Goal: Check status: Check status

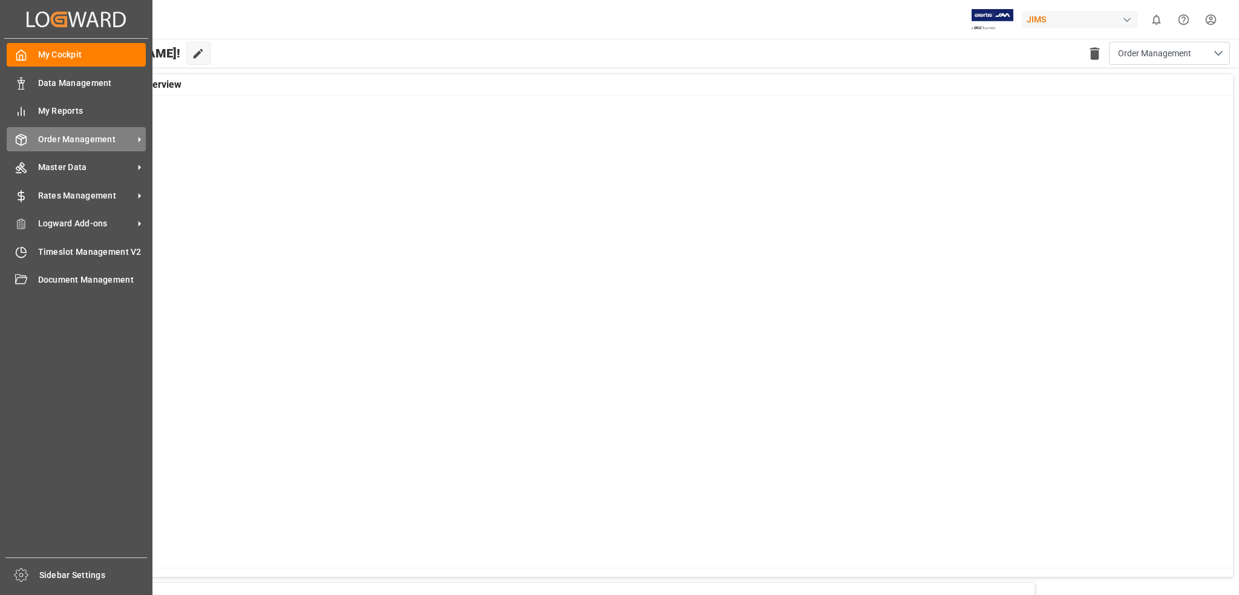
click at [134, 135] on icon at bounding box center [139, 139] width 13 height 13
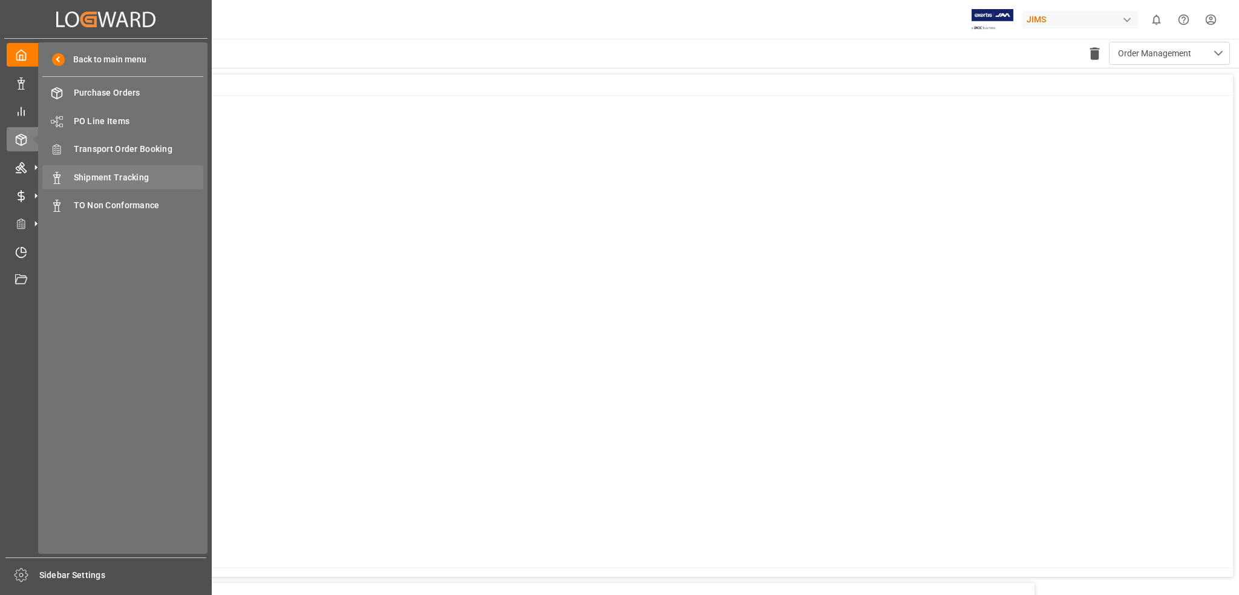
click at [132, 176] on span "Shipment Tracking" at bounding box center [139, 177] width 130 height 13
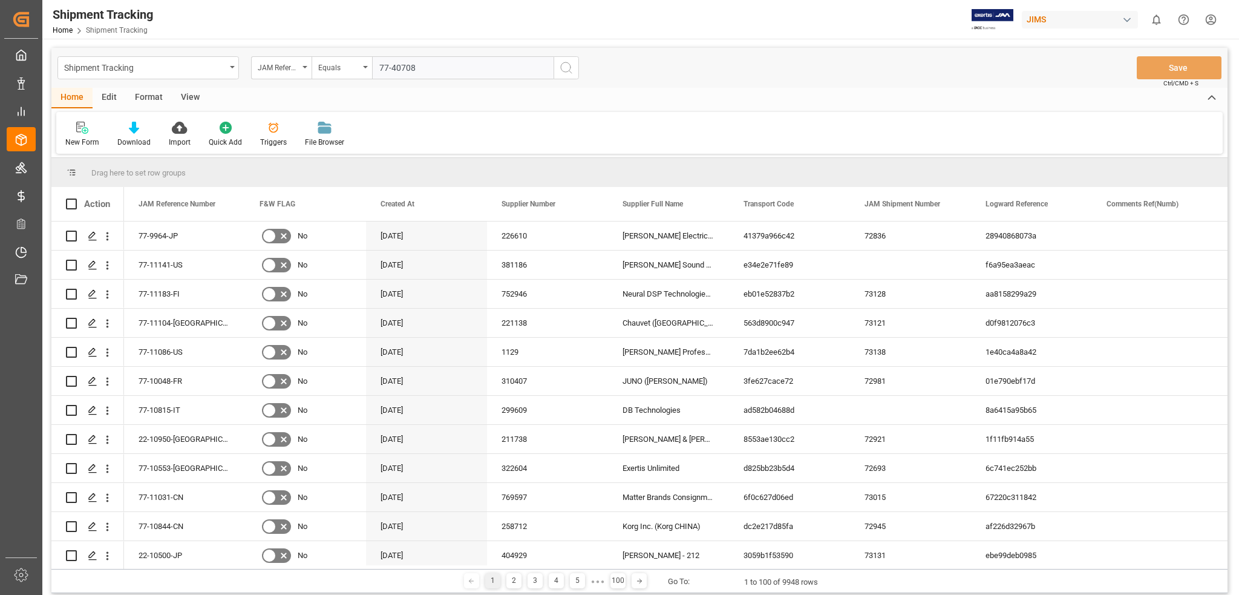
drag, startPoint x: 398, startPoint y: 67, endPoint x: 405, endPoint y: 69, distance: 7.7
click at [397, 67] on input "77-40708" at bounding box center [463, 67] width 182 height 23
click at [425, 69] on input "77-10708" at bounding box center [463, 67] width 182 height 23
type input "77-10708-de"
click at [568, 70] on icon "search button" at bounding box center [566, 68] width 15 height 15
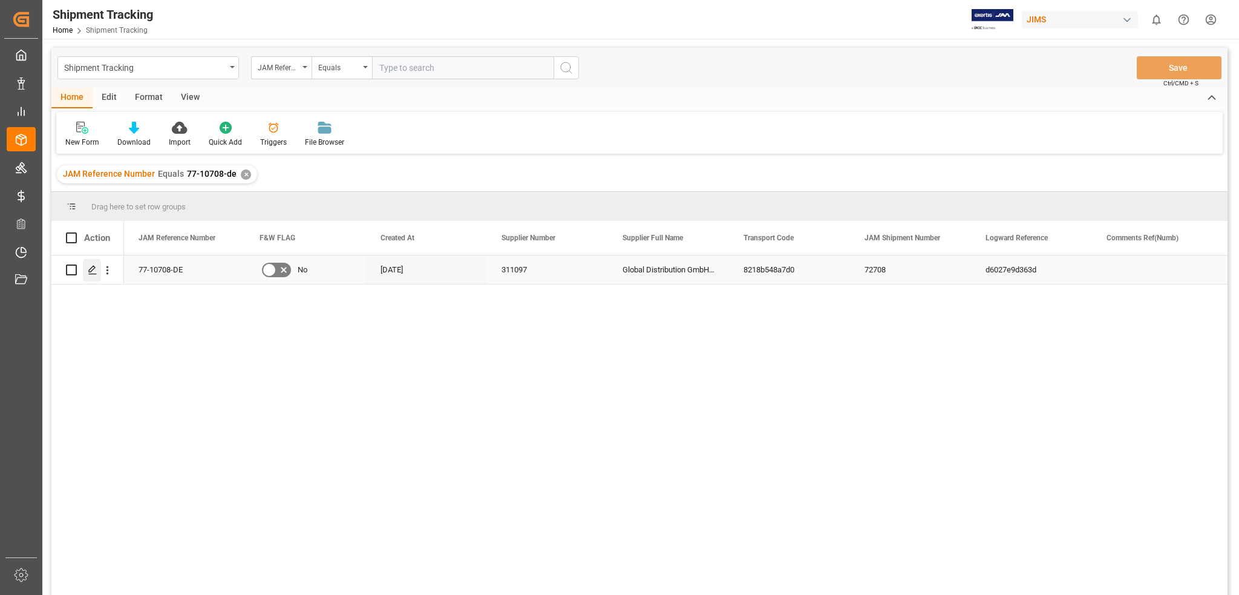
click at [94, 269] on icon "Press SPACE to select this row." at bounding box center [93, 270] width 10 height 10
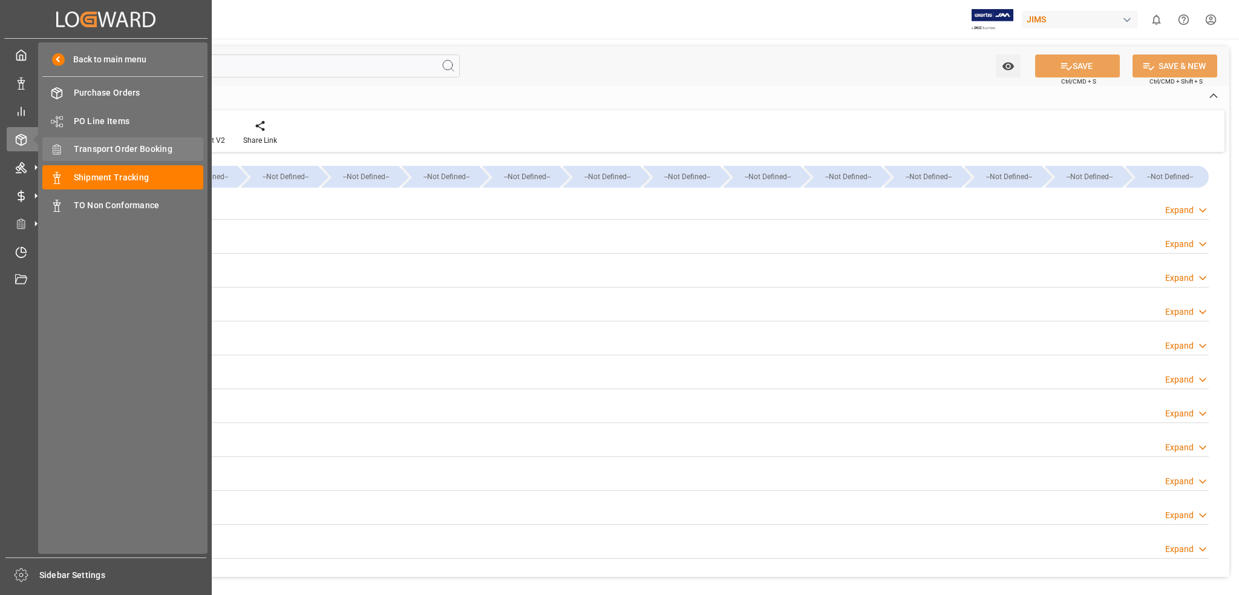
click at [125, 145] on span "Transport Order Booking" at bounding box center [139, 149] width 130 height 13
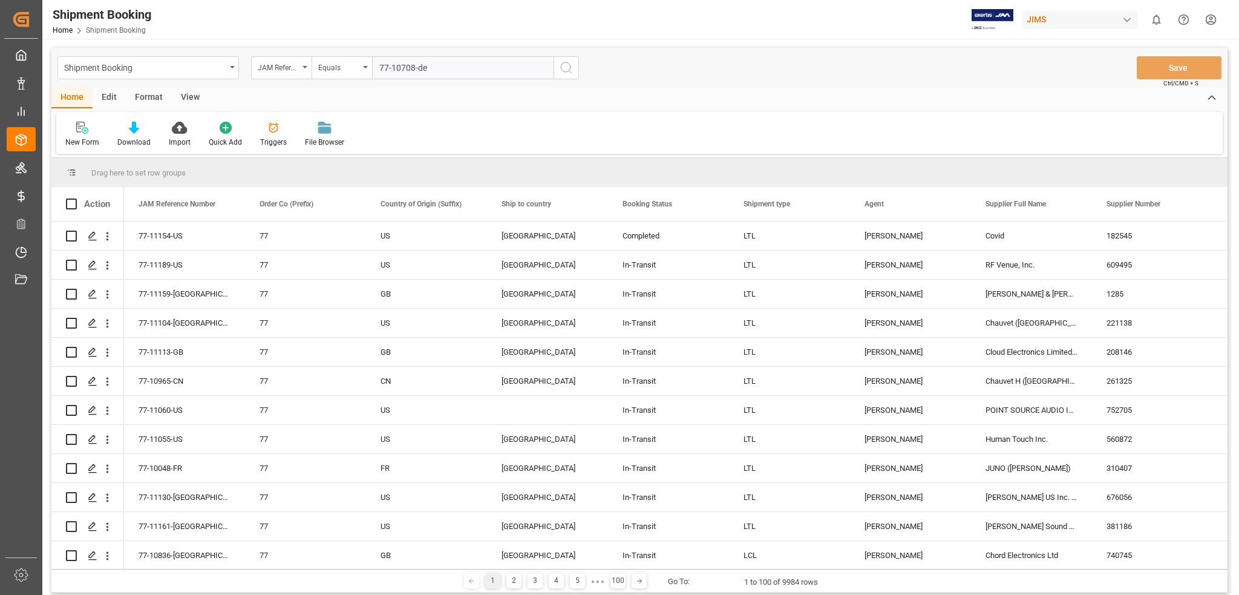
type input "77-10708-de"
click at [569, 67] on icon "search button" at bounding box center [566, 68] width 15 height 15
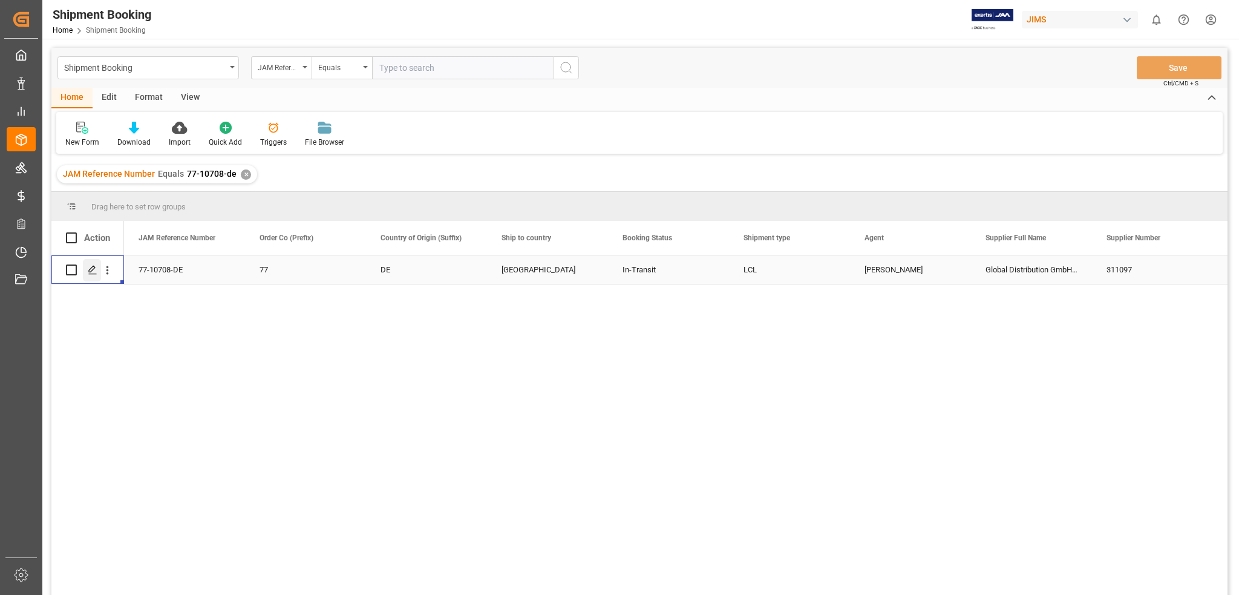
click at [91, 267] on polygon "Press SPACE to select this row." at bounding box center [92, 269] width 6 height 6
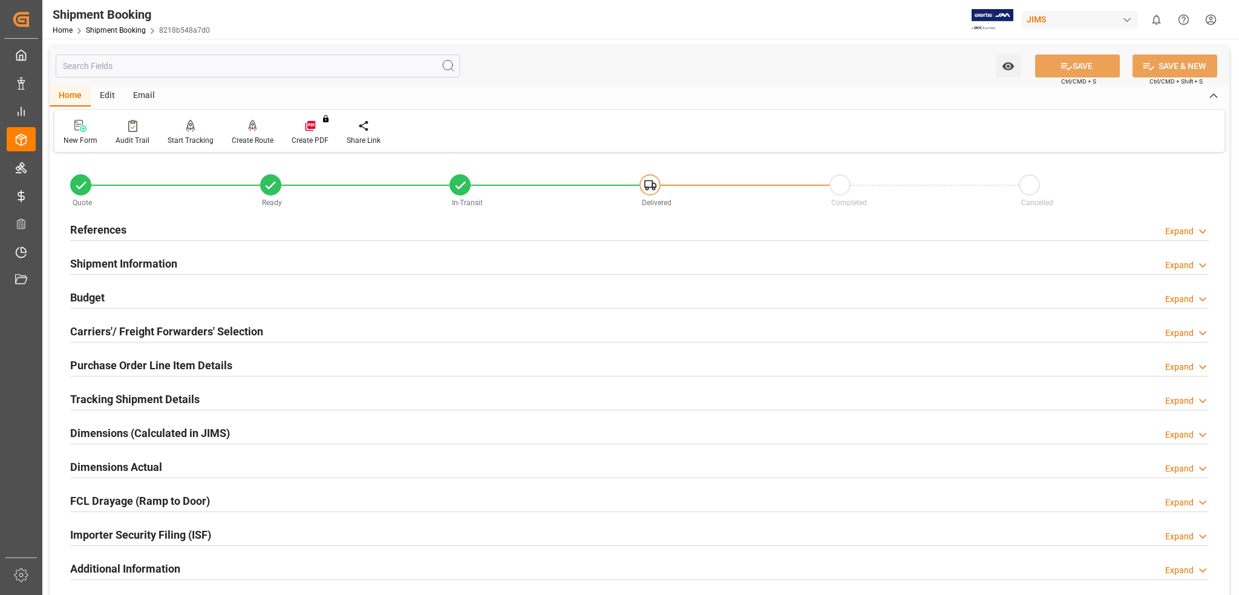
click at [701, 385] on div "Tracking Shipment Details Expand" at bounding box center [640, 399] width 1156 height 34
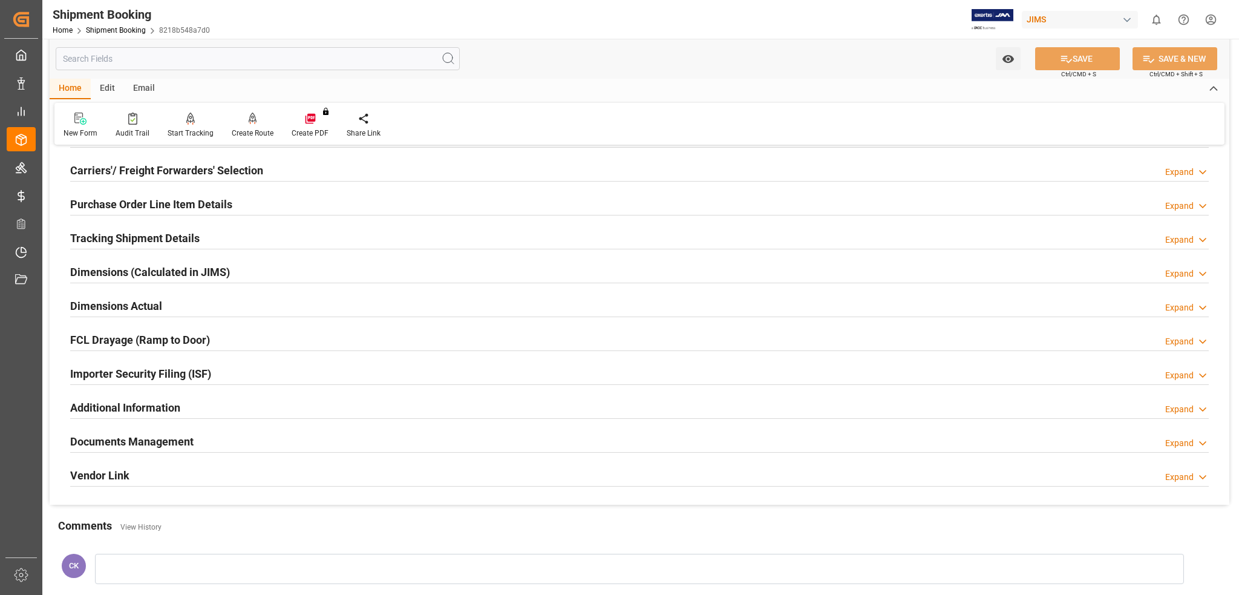
scroll to position [194, 0]
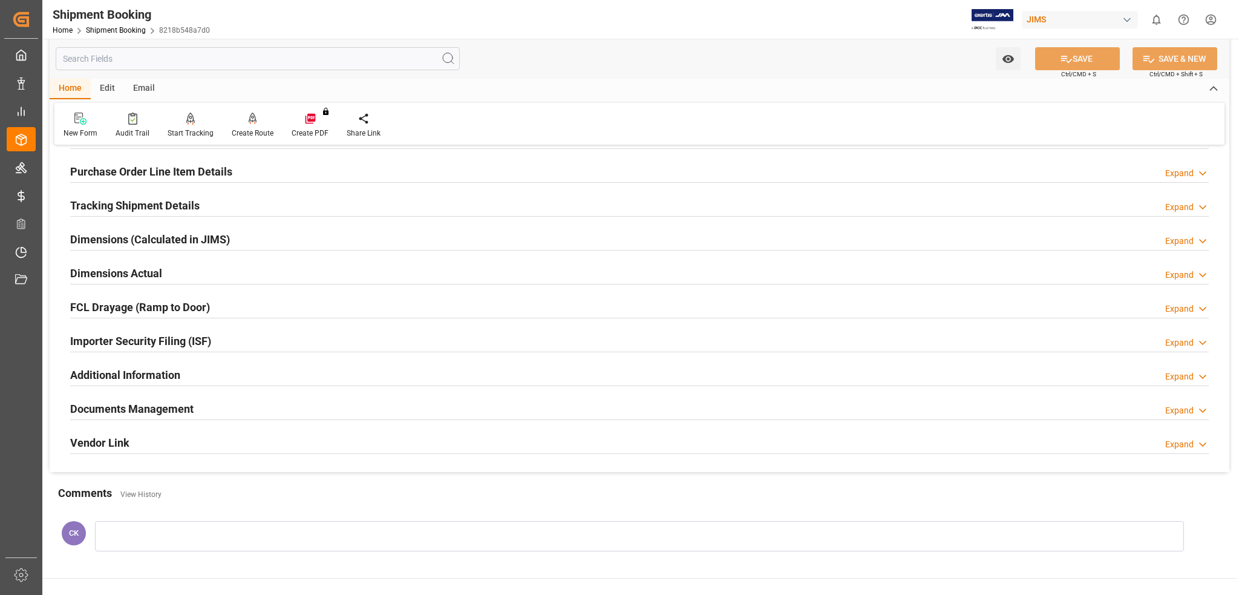
click at [172, 410] on h2 "Documents Management" at bounding box center [131, 409] width 123 height 16
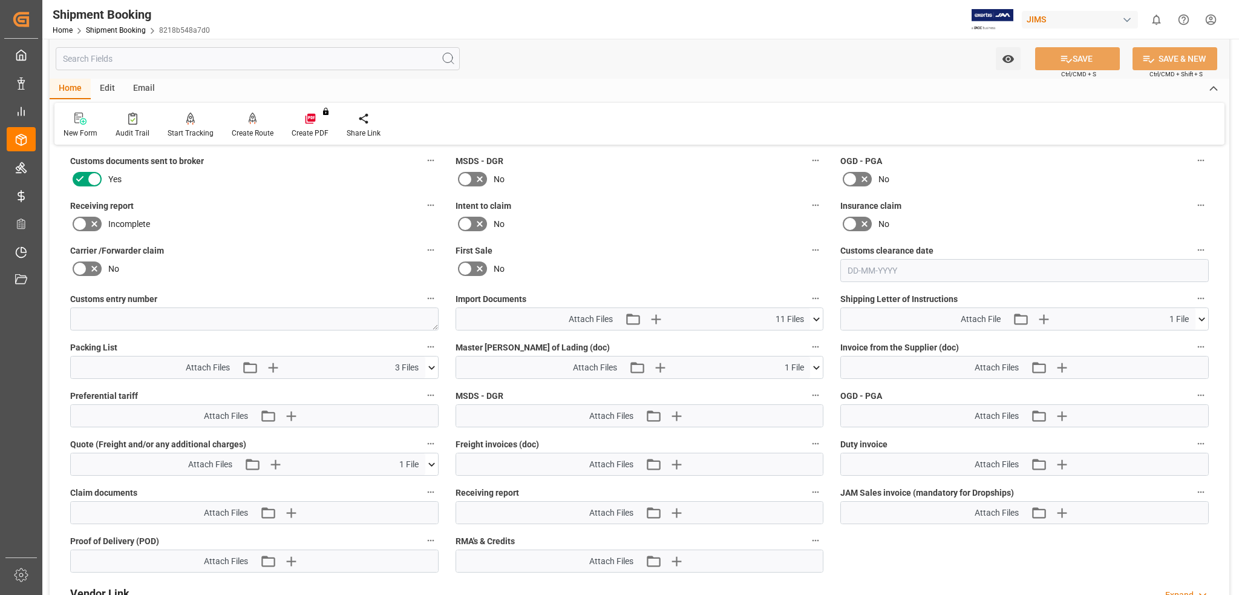
scroll to position [548, 0]
